Goal: Obtain resource: Download file/media

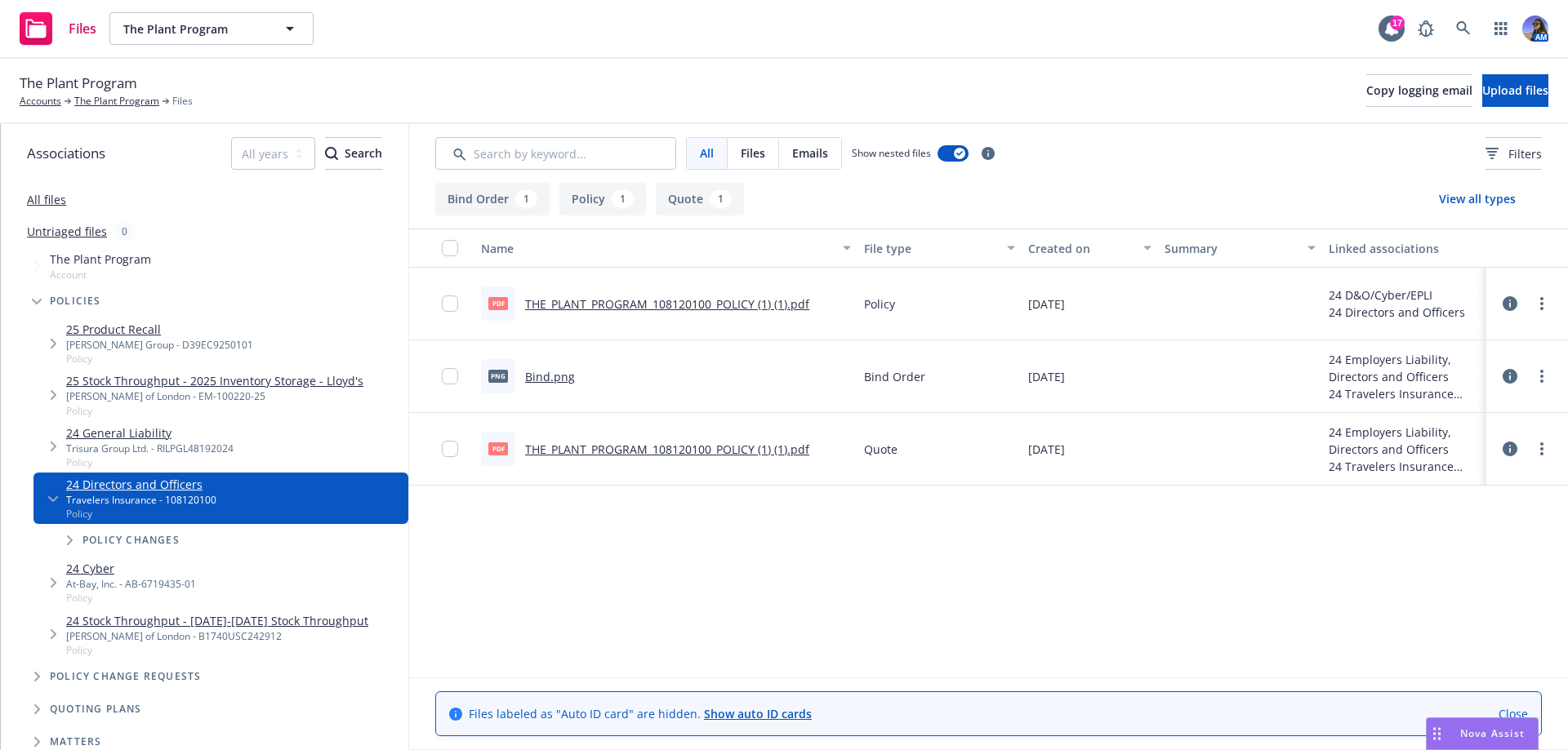
click at [650, 454] on link "THE_PLANT_PROGRAM_108120100_POLICY (1) (1).pdf" at bounding box center [668, 449] width 284 height 16
click at [102, 101] on link "The Plant Program" at bounding box center [117, 101] width 85 height 15
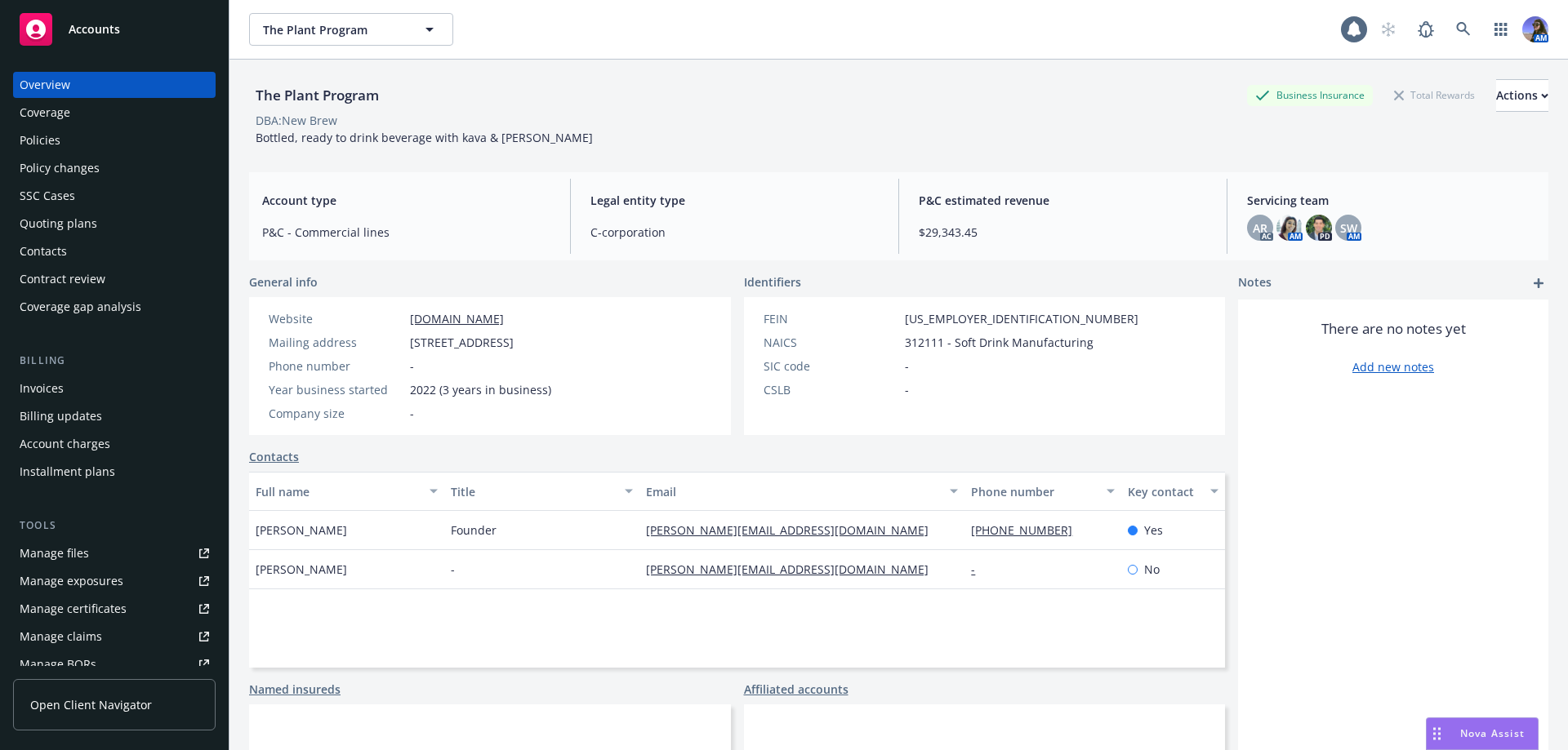
click at [55, 136] on div "Policies" at bounding box center [40, 141] width 41 height 26
